Goal: Task Accomplishment & Management: Use online tool/utility

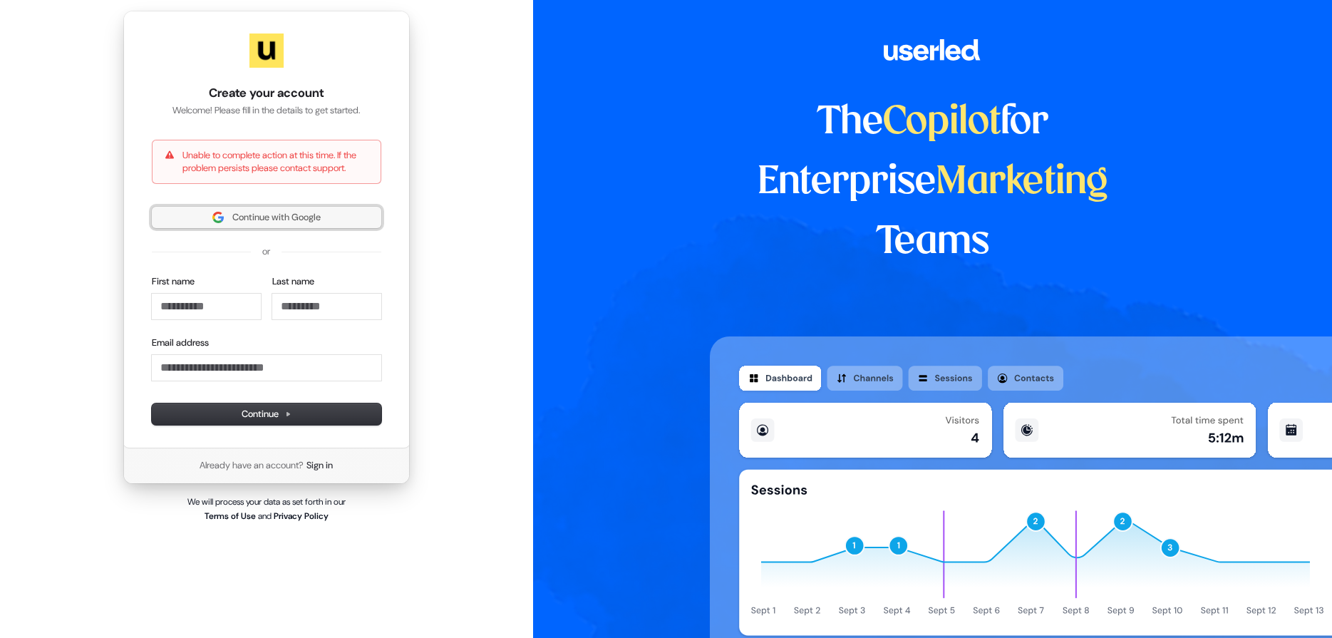
click at [290, 223] on span "Continue with Google" at bounding box center [276, 217] width 88 height 13
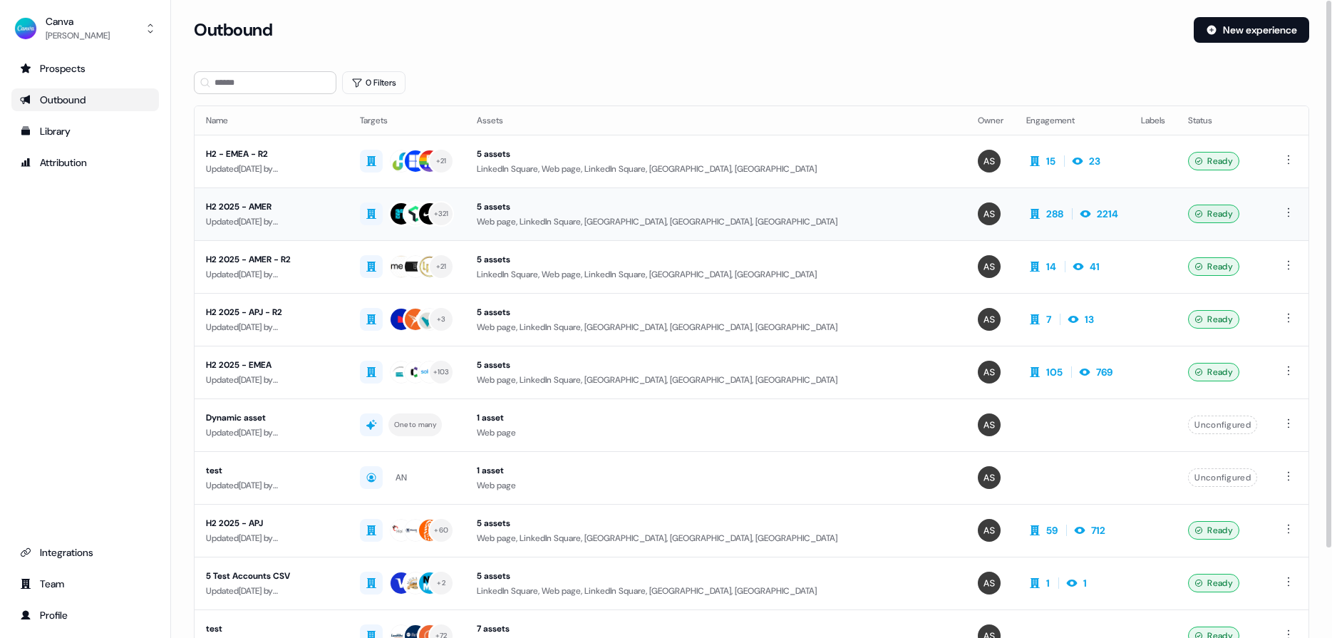
click at [257, 205] on div "H2 2025 - AMER" at bounding box center [271, 207] width 131 height 14
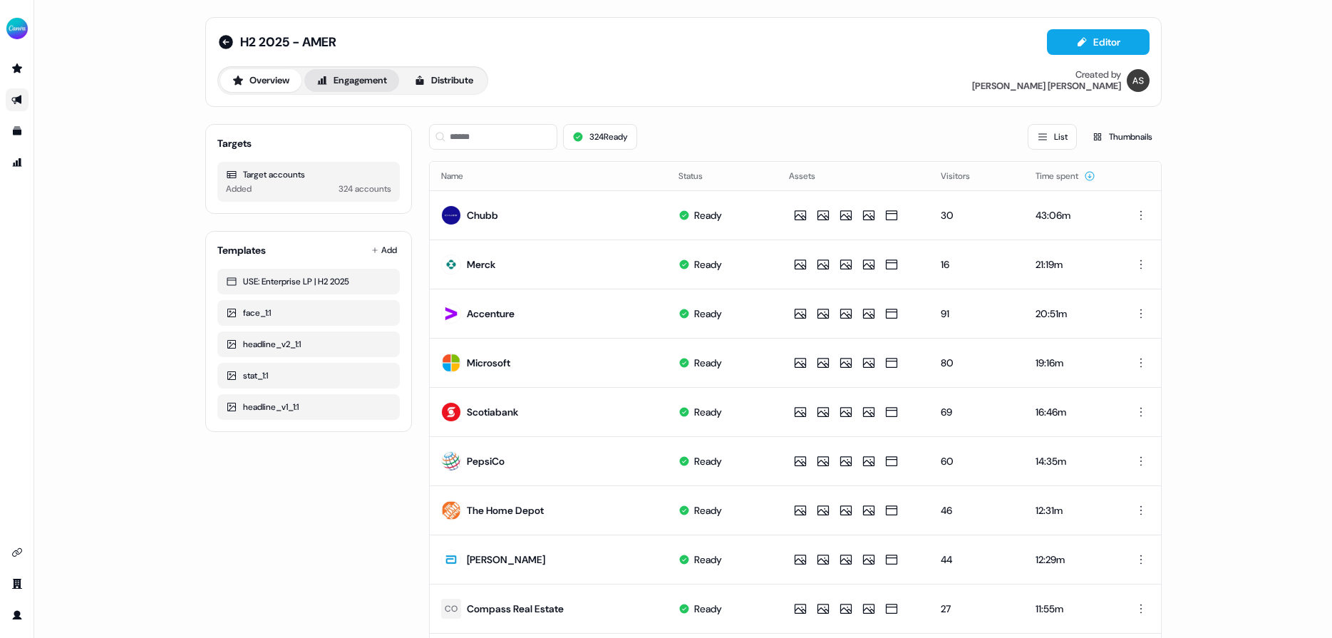
click at [353, 78] on button "Engagement" at bounding box center [351, 80] width 95 height 23
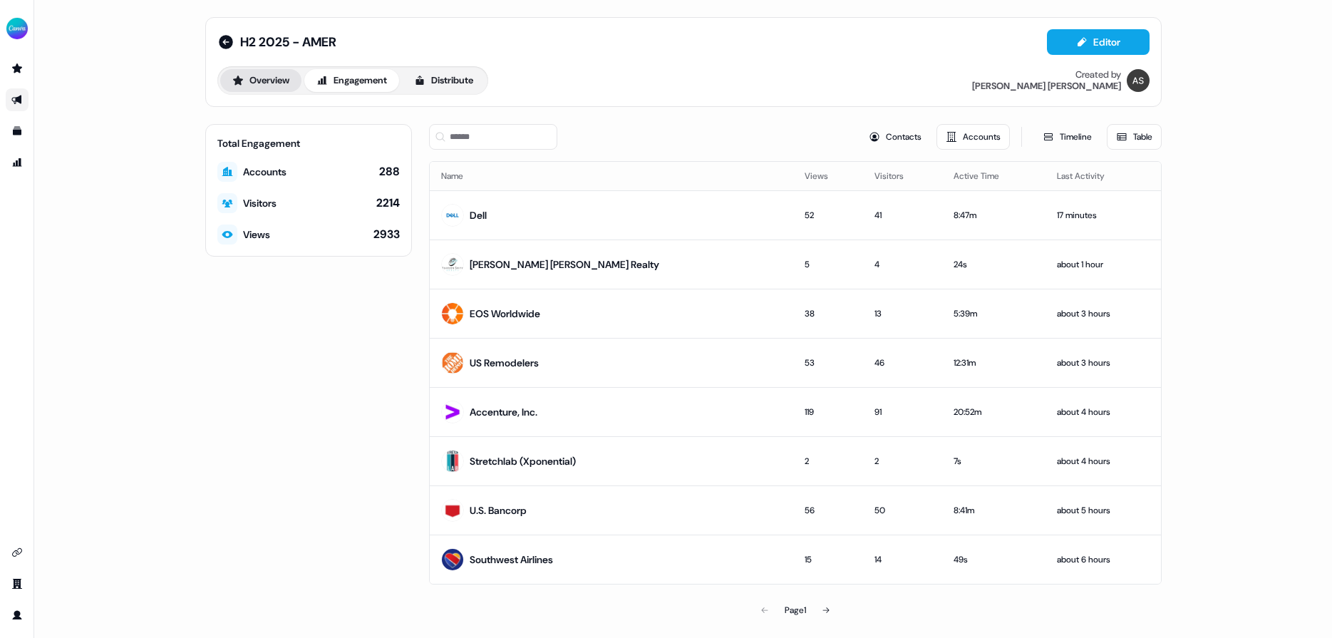
click at [269, 86] on button "Overview" at bounding box center [260, 80] width 81 height 23
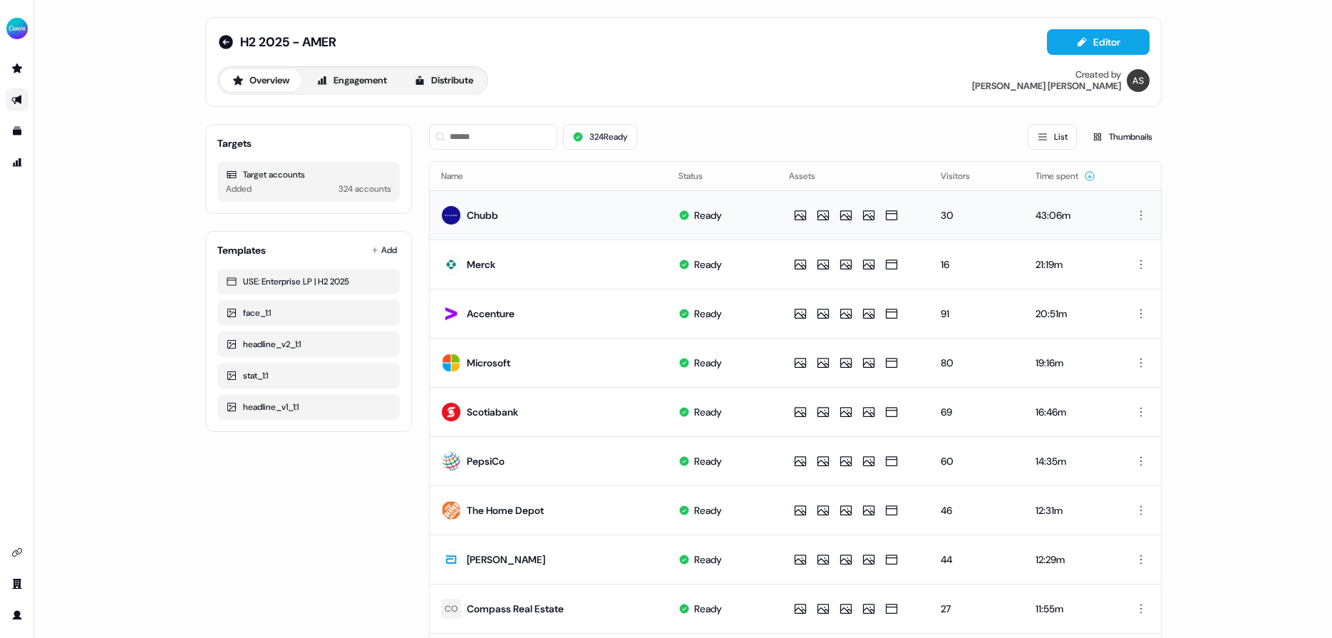
click at [477, 213] on div "Chubb" at bounding box center [482, 215] width 31 height 14
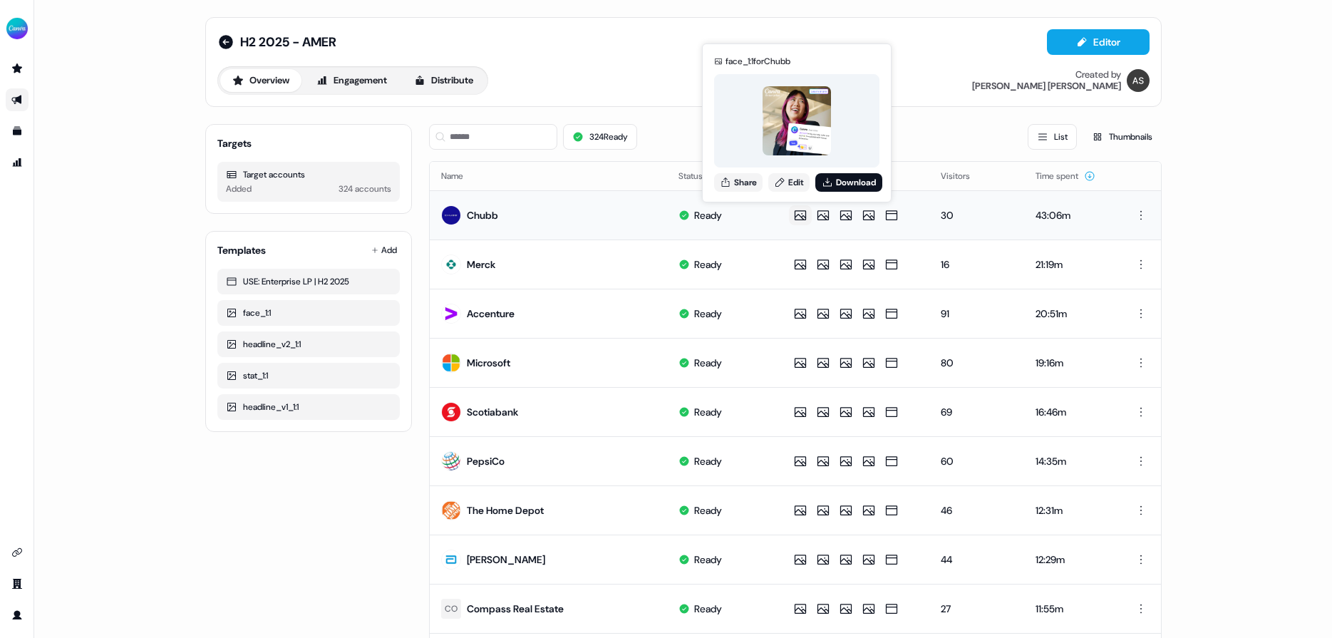
click at [800, 214] on icon at bounding box center [800, 215] width 17 height 14
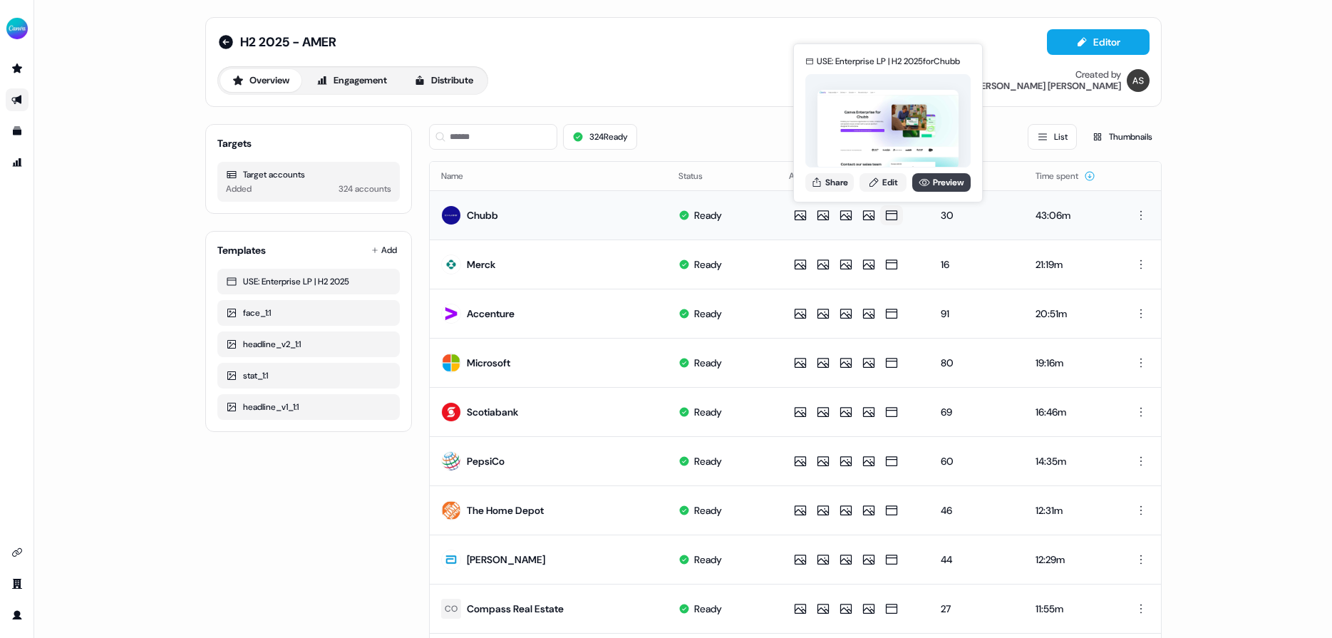
click at [930, 181] on link "Preview" at bounding box center [941, 182] width 58 height 19
